Goal: Transaction & Acquisition: Purchase product/service

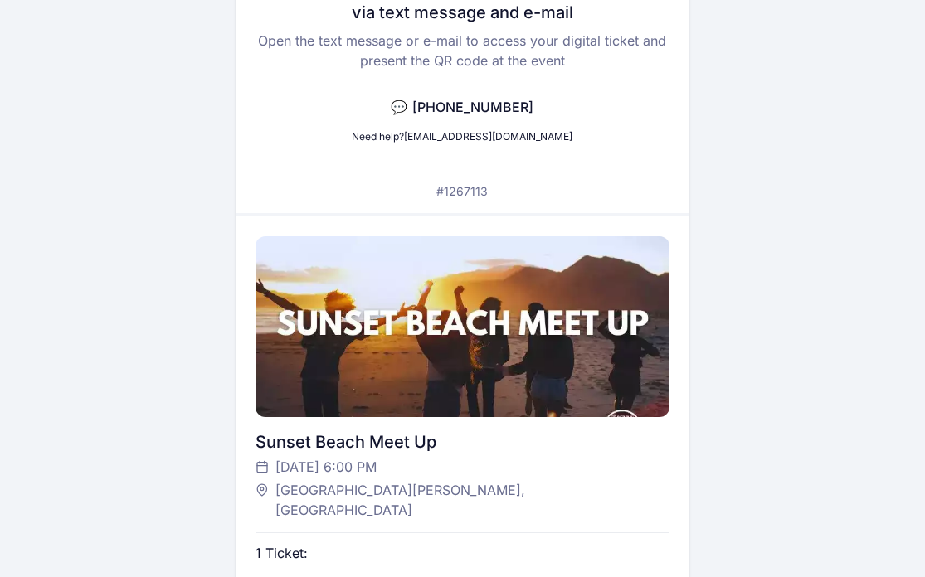
scroll to position [211, 0]
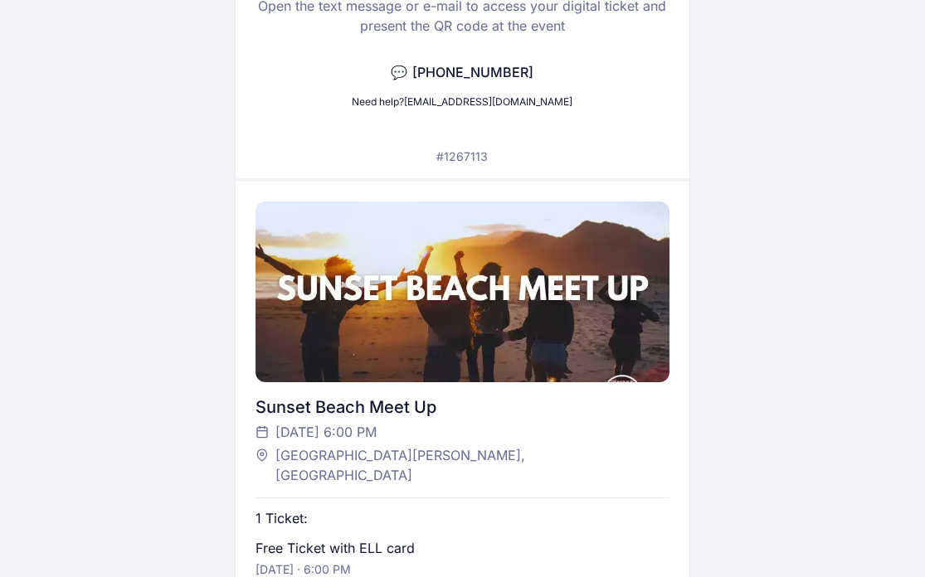
click at [435, 279] on div at bounding box center [462, 292] width 414 height 181
click at [435, 312] on div at bounding box center [462, 292] width 414 height 181
click at [429, 232] on div at bounding box center [462, 292] width 414 height 181
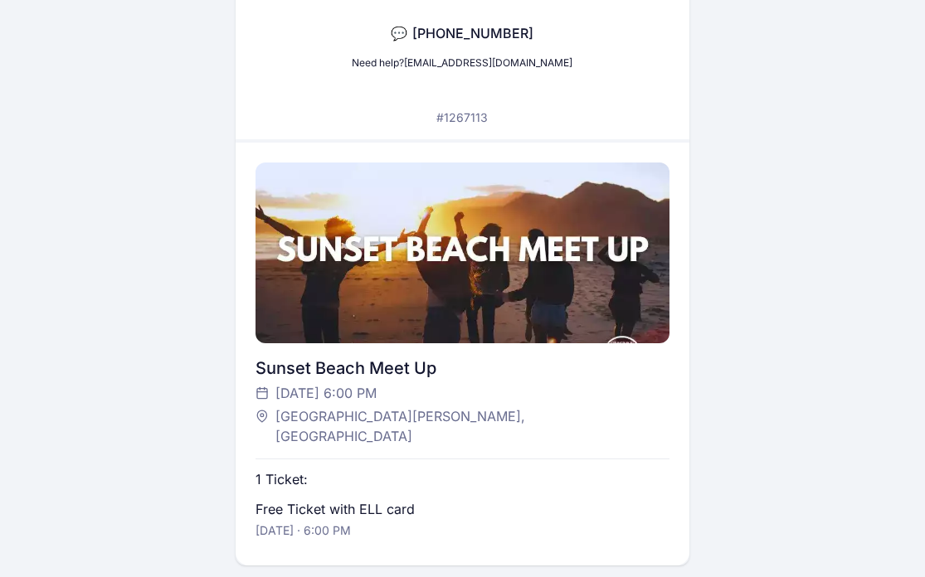
scroll to position [252, 0]
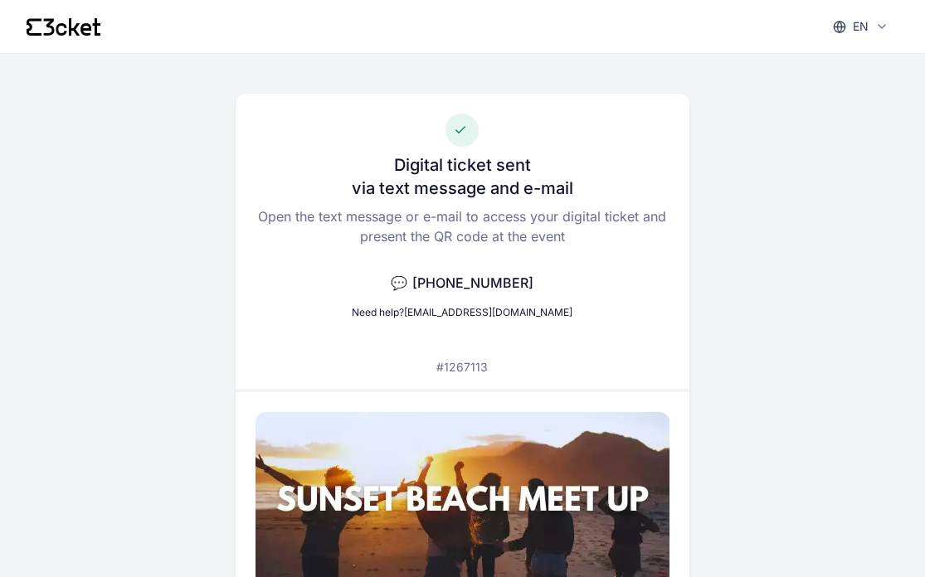
click at [434, 57] on div "Digital ticket sent via text message and e-mail Open the text message or e-mail…" at bounding box center [463, 434] width 872 height 761
